Goal: Information Seeking & Learning: Learn about a topic

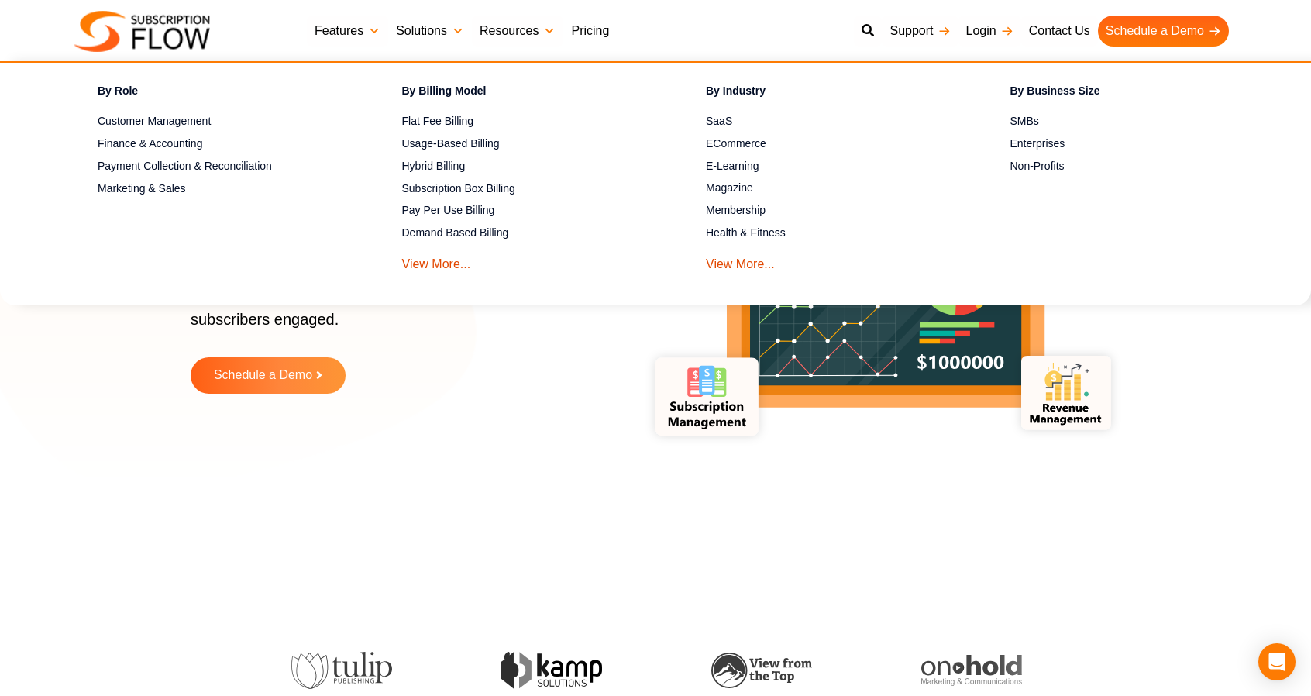
click at [586, 32] on link "Pricing" at bounding box center [589, 30] width 53 height 31
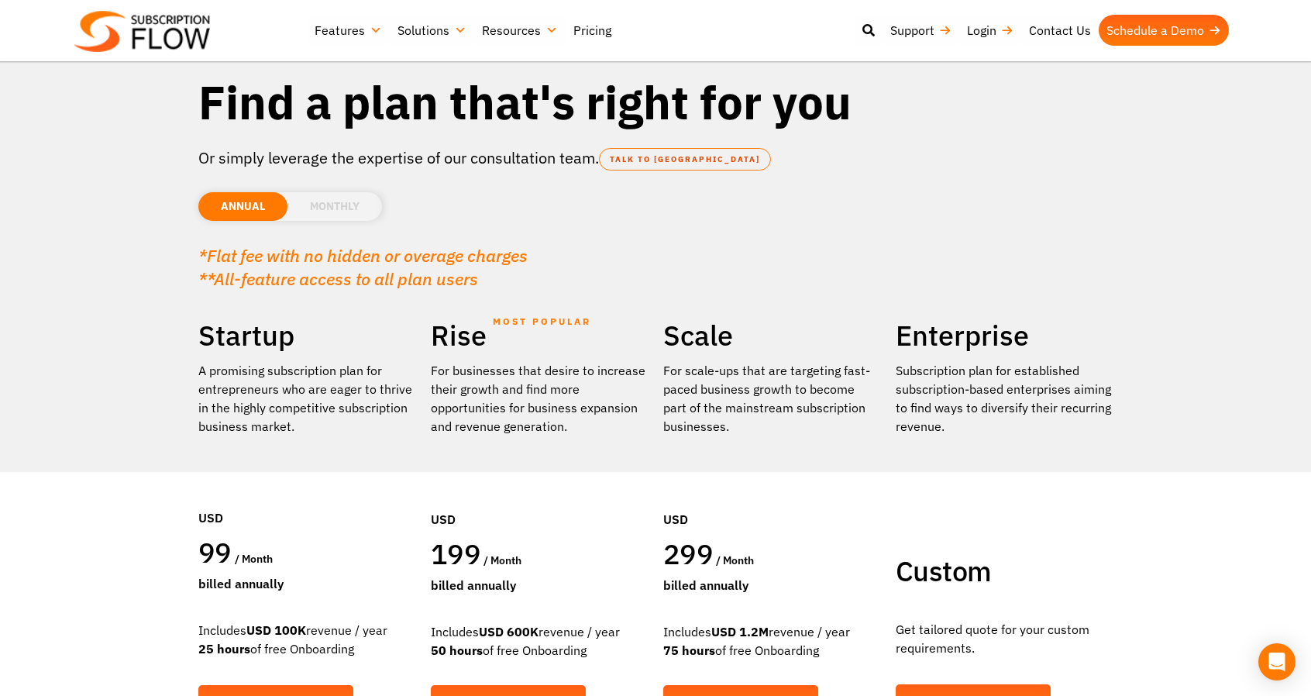
scroll to position [35, 0]
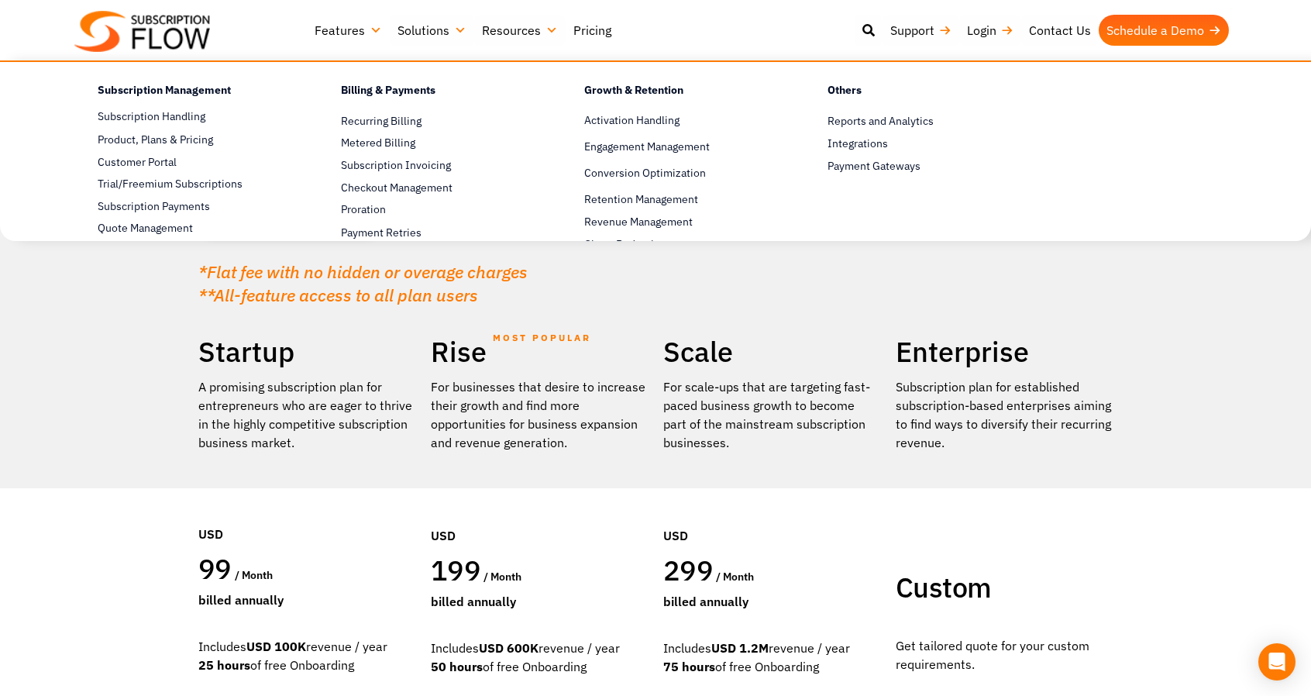
click at [353, 24] on link "Features" at bounding box center [348, 30] width 83 height 31
